Goal: Communication & Community: Answer question/provide support

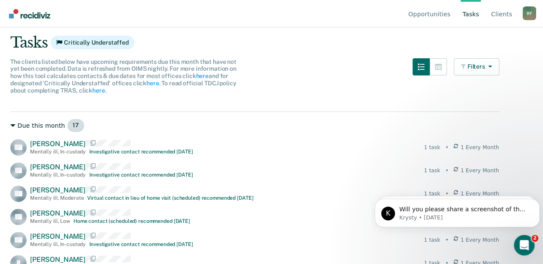
scroll to position [57, 0]
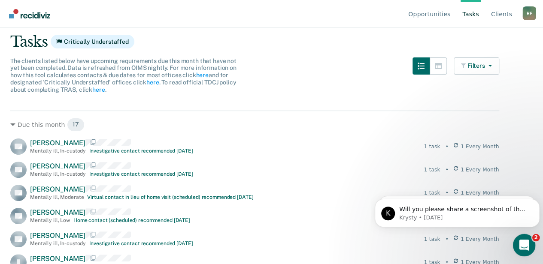
click at [522, 246] on icon "Open Intercom Messenger" at bounding box center [523, 244] width 14 height 14
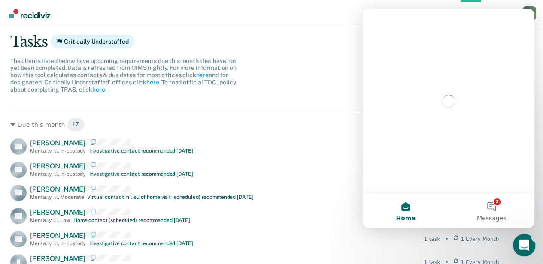
scroll to position [0, 0]
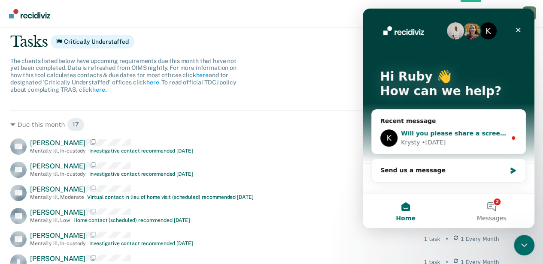
click at [451, 137] on div "Will you please share a screenshot of the contact you put in OIMS? You stepped …" at bounding box center [454, 133] width 106 height 9
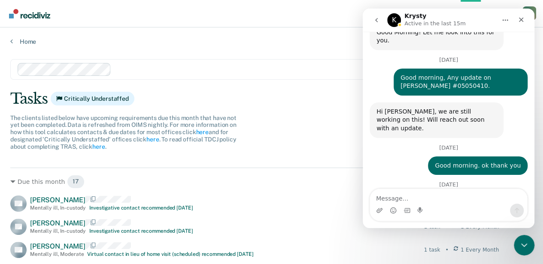
scroll to position [186, 0]
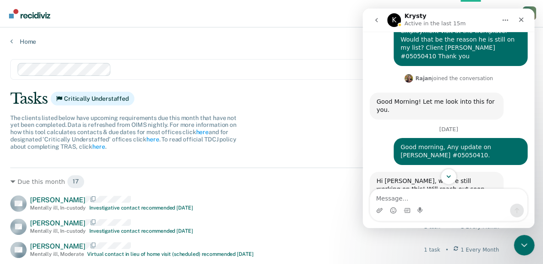
click at [445, 173] on icon "Scroll to bottom" at bounding box center [449, 177] width 8 height 8
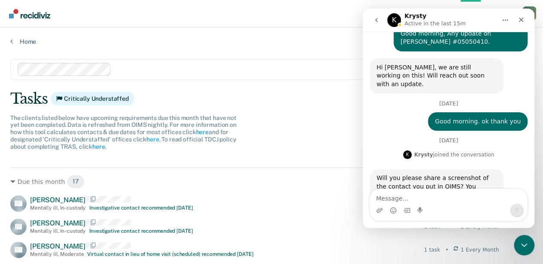
scroll to position [300, 0]
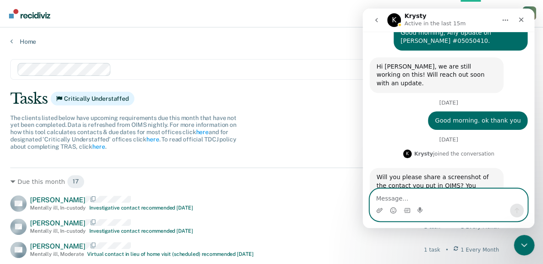
click at [434, 198] on textarea "Message…" at bounding box center [448, 196] width 157 height 15
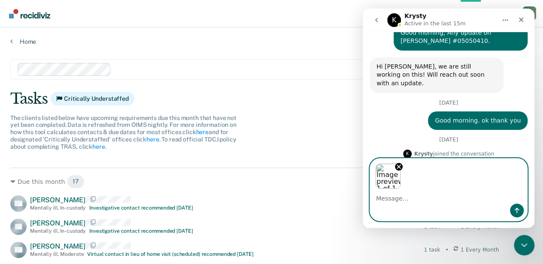
scroll to position [331, 0]
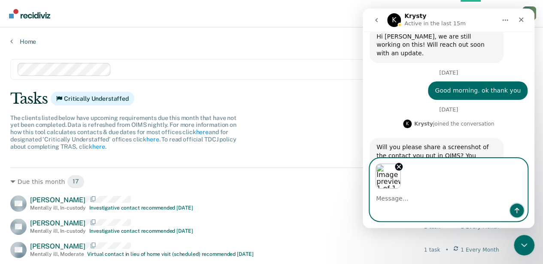
click at [520, 208] on button "Send a message…" at bounding box center [517, 211] width 14 height 14
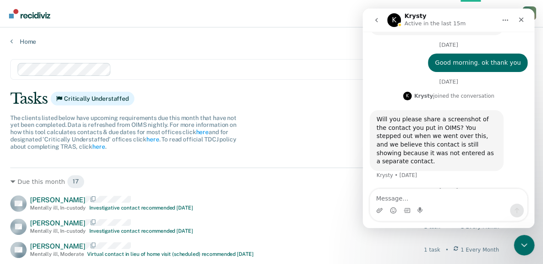
scroll to position [390, 0]
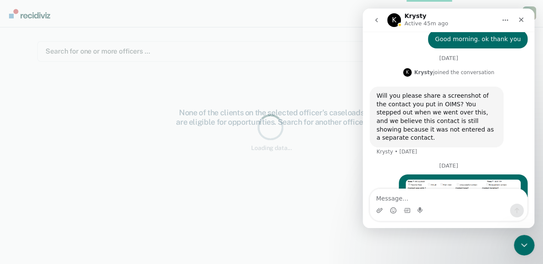
scroll to position [390, 0]
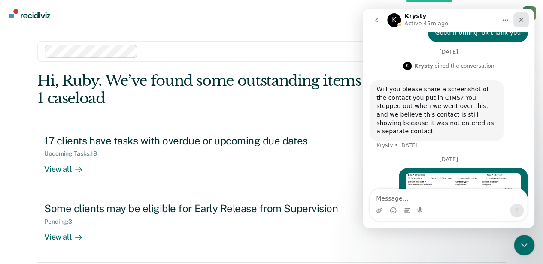
click at [522, 19] on icon "Close" at bounding box center [521, 20] width 5 height 5
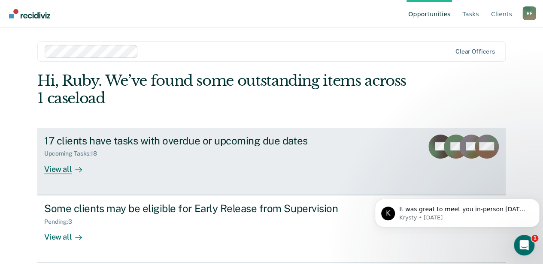
click at [64, 170] on div "View all" at bounding box center [68, 166] width 48 height 17
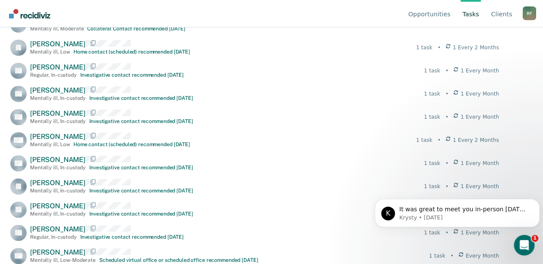
scroll to position [390, 0]
